Goal: Transaction & Acquisition: Obtain resource

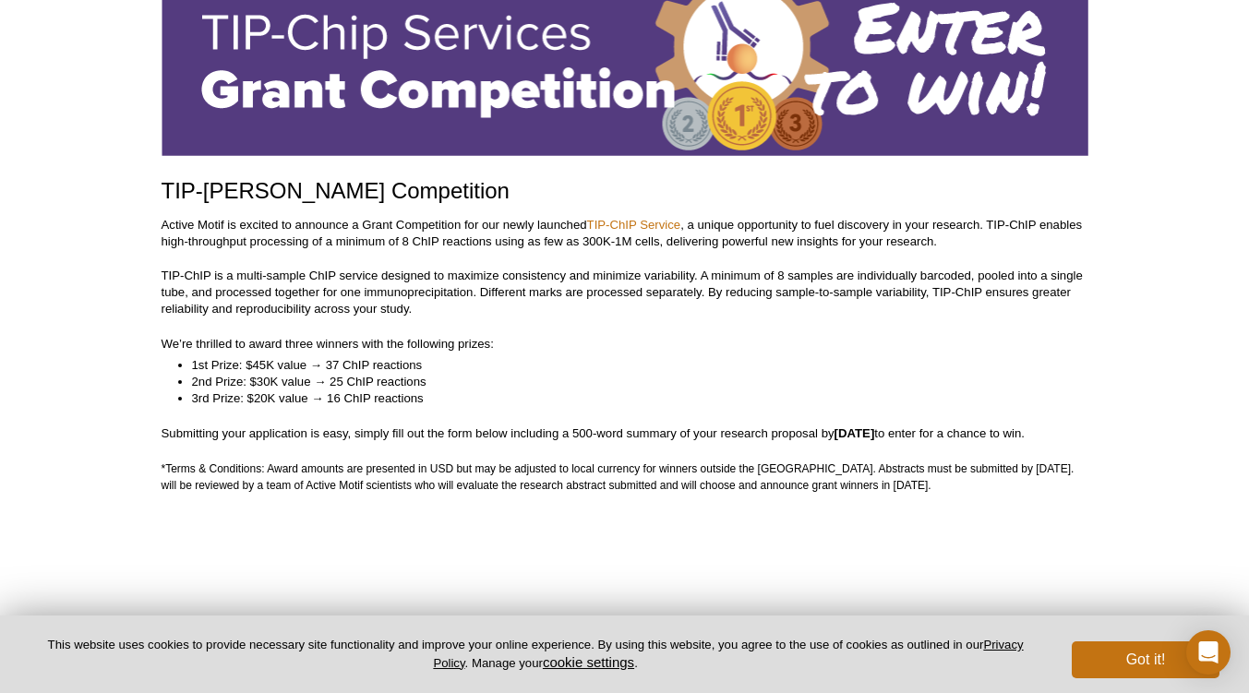
scroll to position [140, 0]
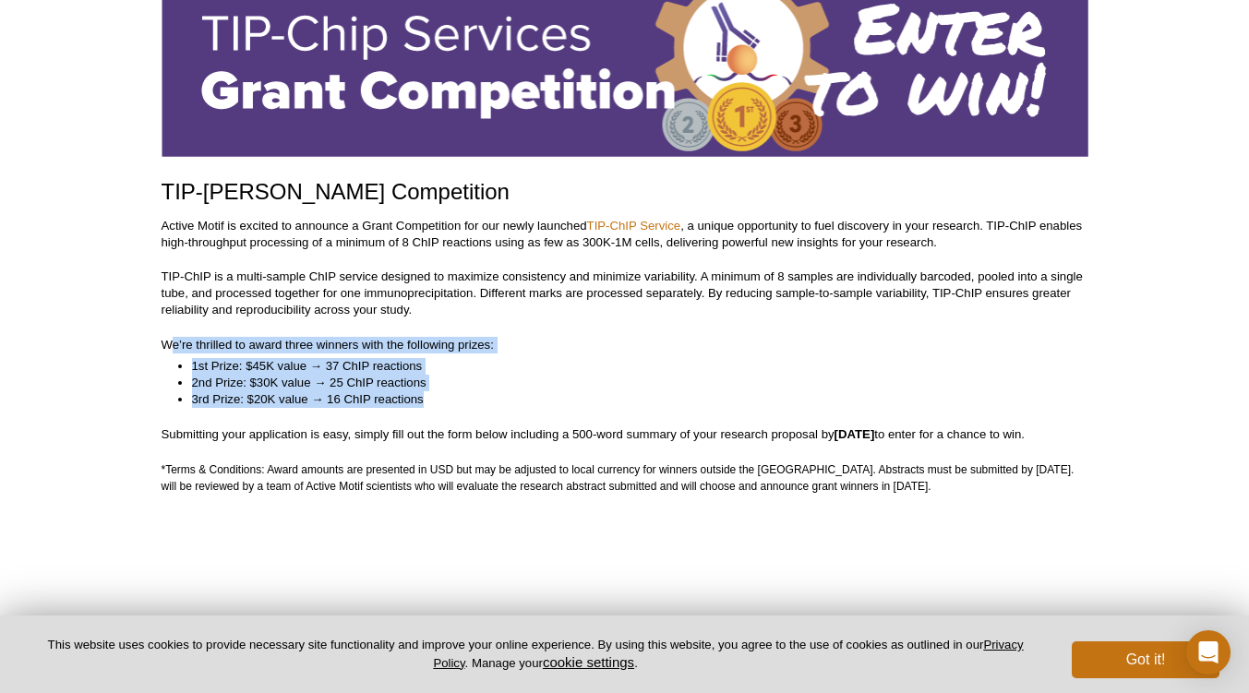
drag, startPoint x: 168, startPoint y: 344, endPoint x: 505, endPoint y: 402, distance: 341.8
copy div "e’re thrilled to award three winners with the following prizes: 1st Prize: $45K…"
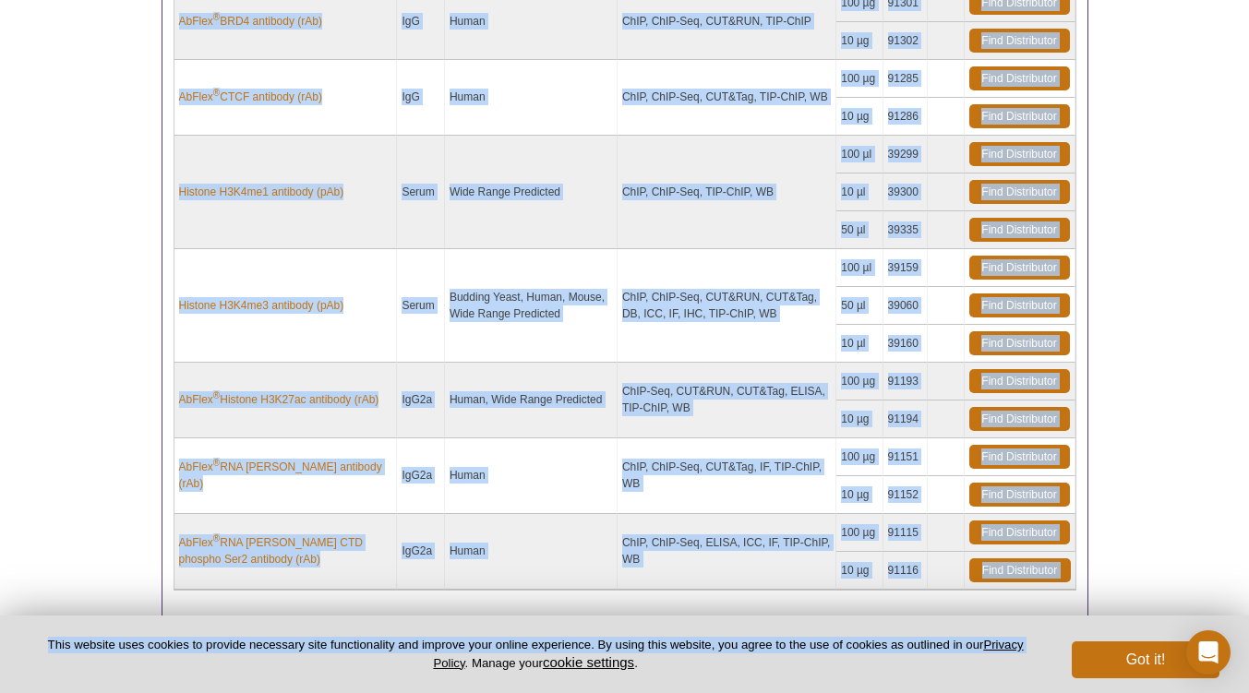
scroll to position [652, 0]
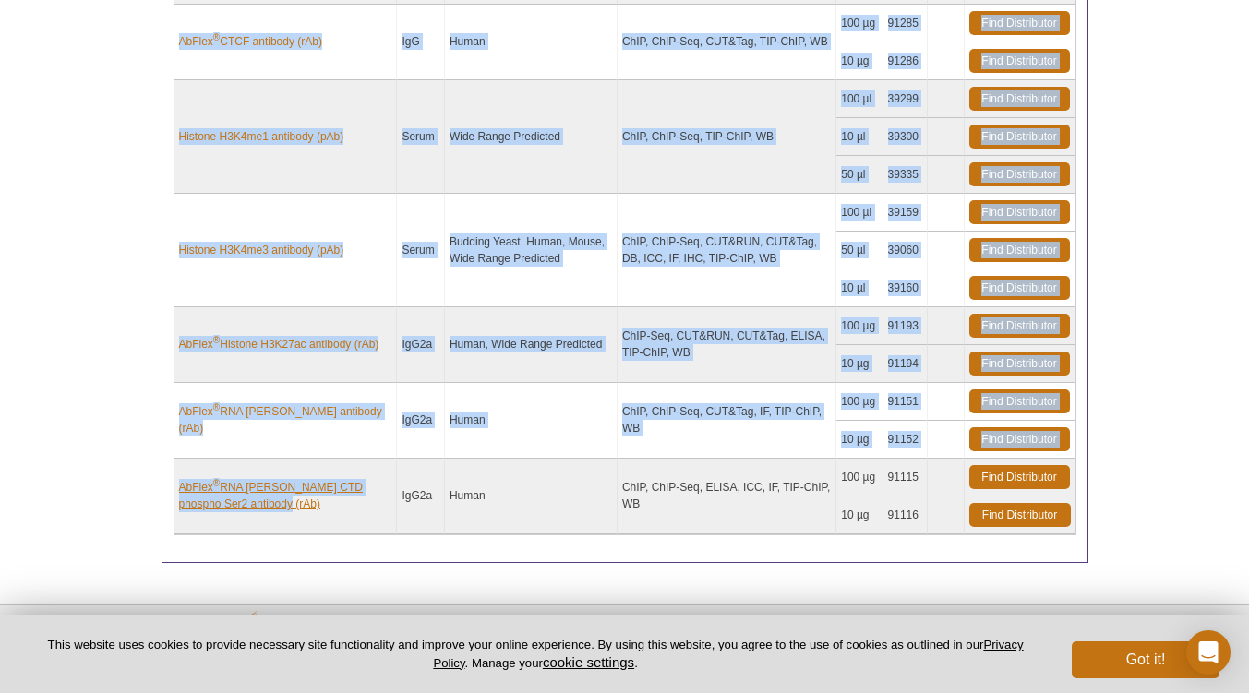
drag, startPoint x: 176, startPoint y: 148, endPoint x: 352, endPoint y: 502, distance: 395.5
click at [352, 502] on tbody "AbFlex ® BRD4 antibody (rAb) IgG Human ChIP, ChIP-Seq, CUT&RUN, TIP-ChIP 100 µg…" at bounding box center [624, 232] width 901 height 606
copy tbody "AbFlex ® BRD4 antibody (rAb) IgG Human ChIP, ChIP-Seq, CUT&RUN, TIP-ChIP 100 µg…"
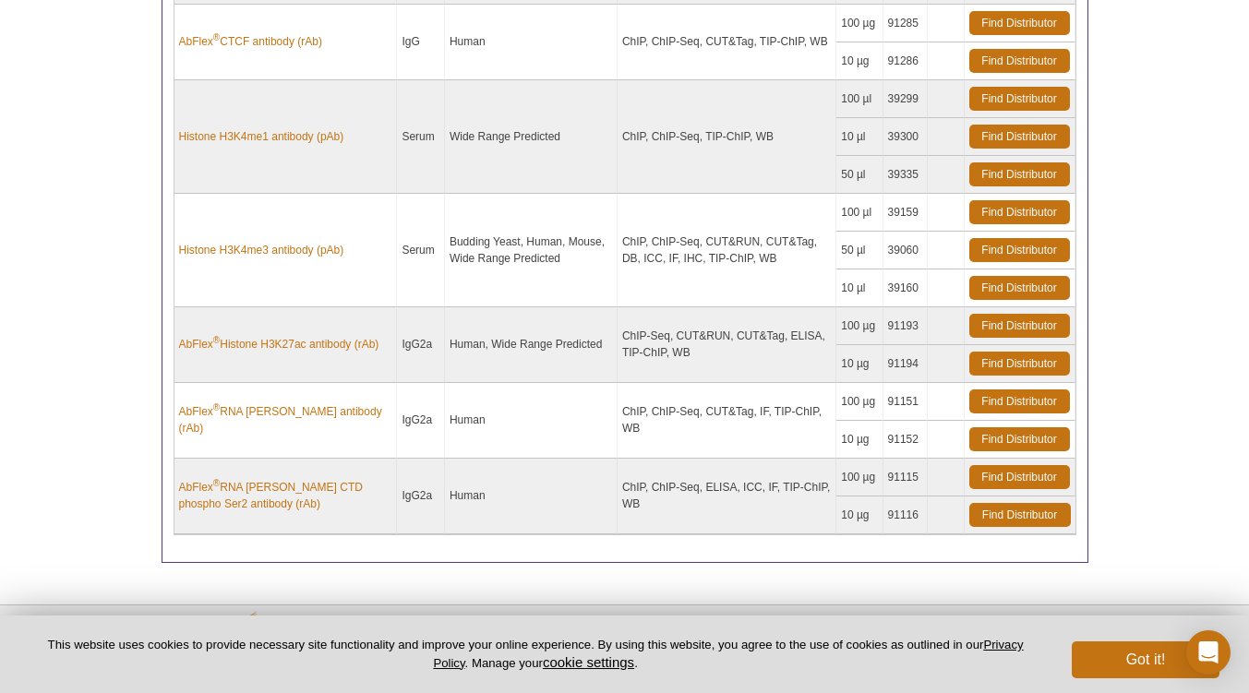
click at [122, 367] on div "Active Motif Logo Enabling Epigenetics Research 0 Search Skip to content Active…" at bounding box center [624, 57] width 1249 height 1418
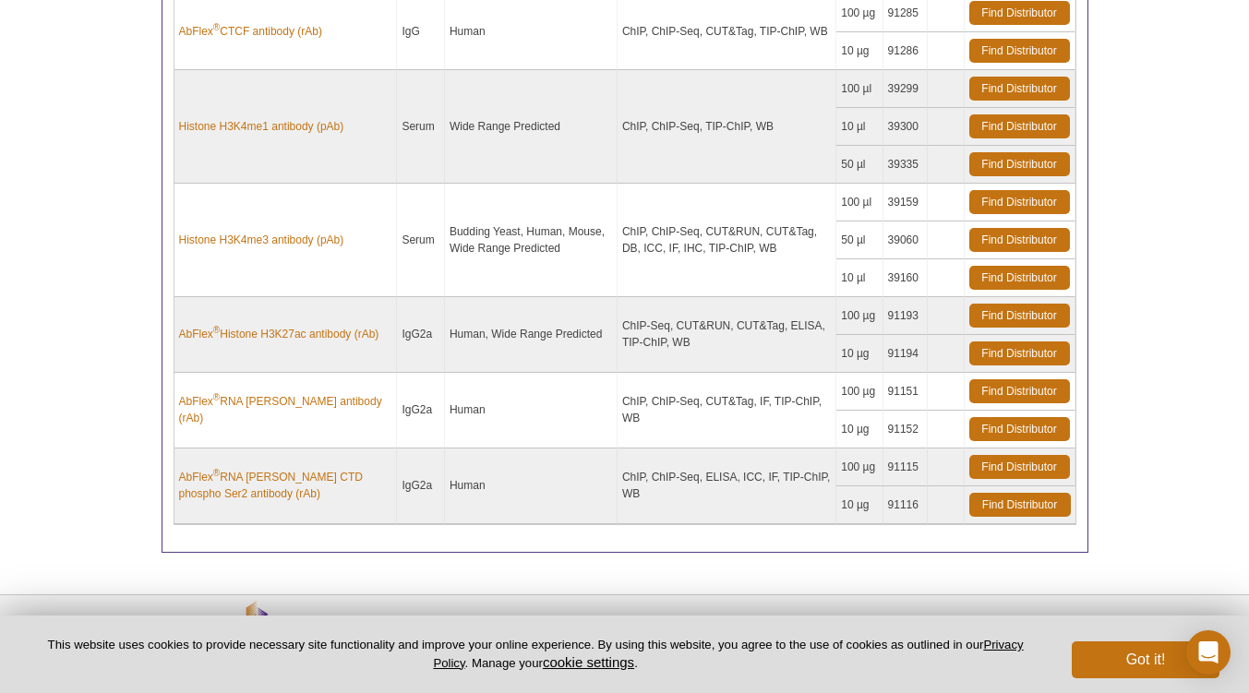
scroll to position [670, 0]
